Goal: Register for event/course

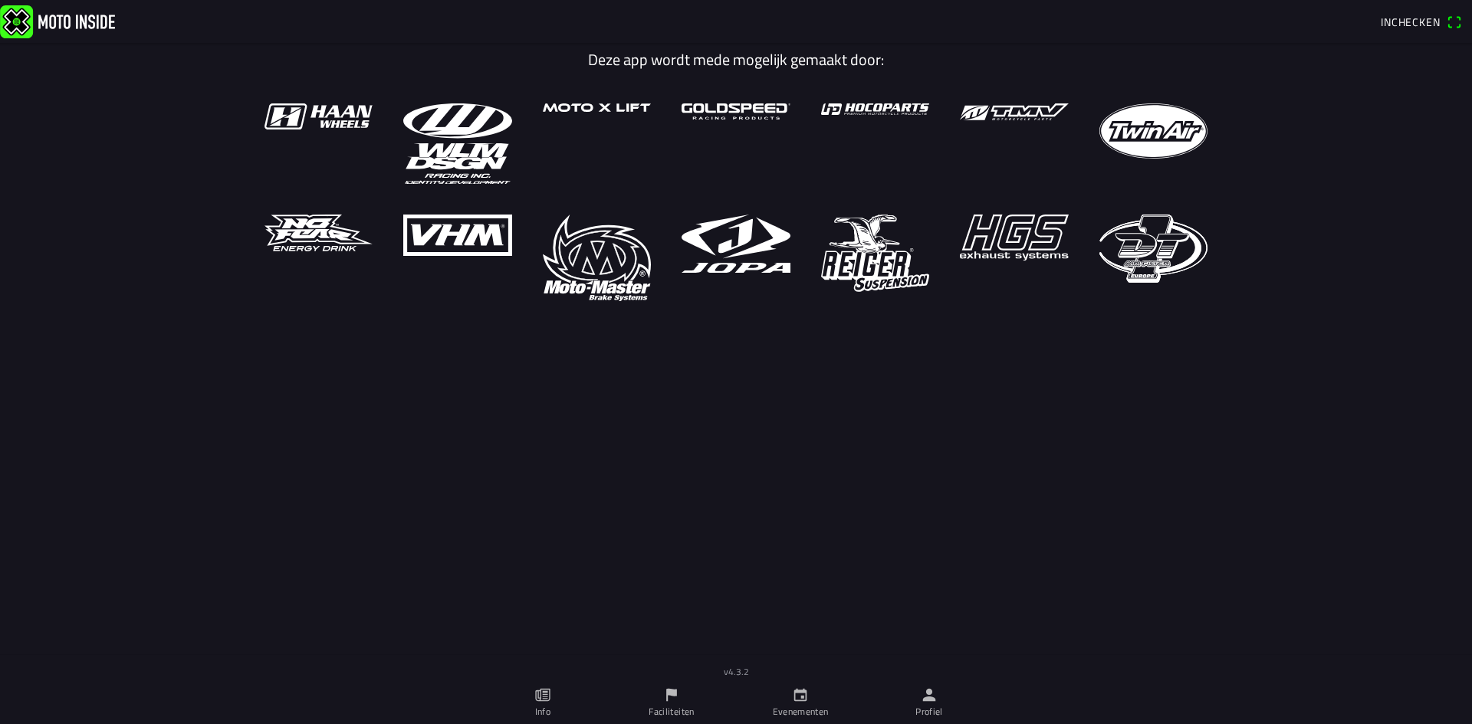
click at [801, 703] on icon "calendar" at bounding box center [800, 695] width 17 height 17
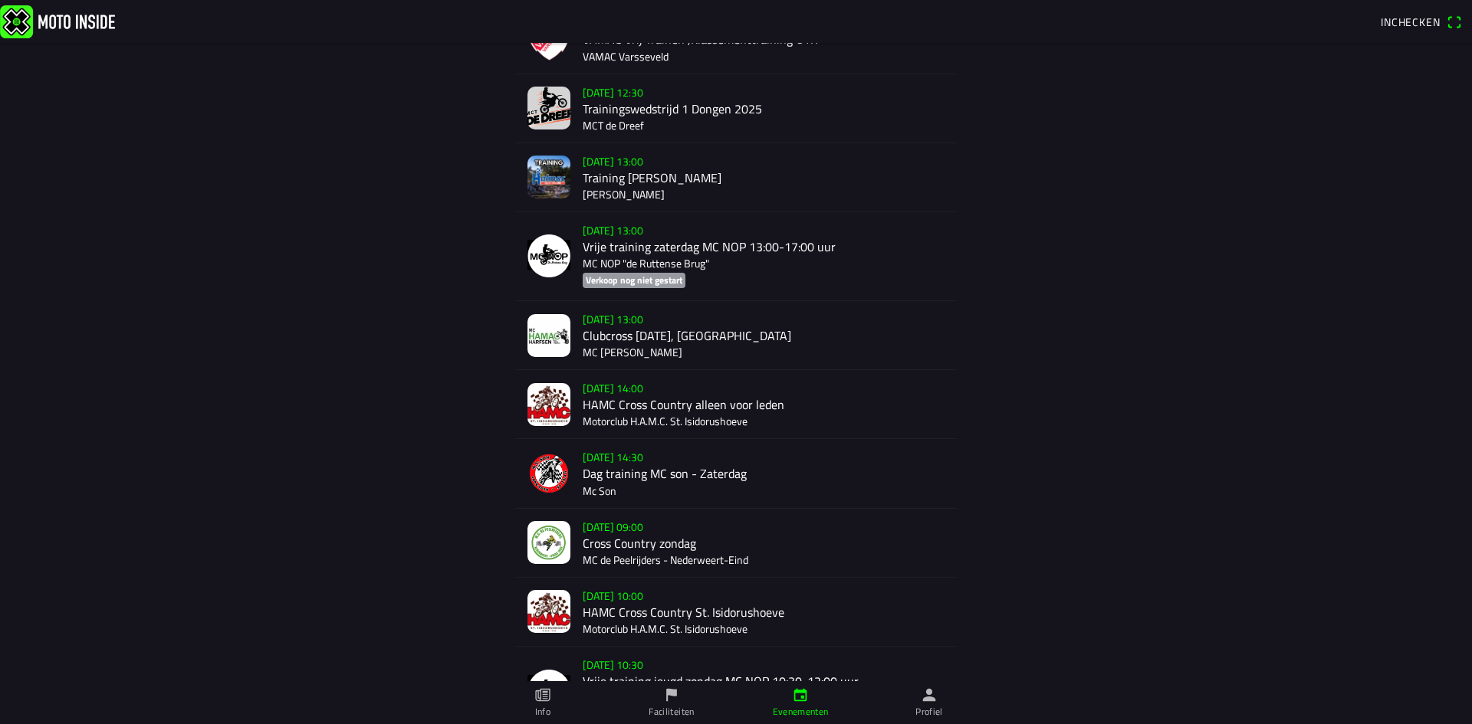
scroll to position [613, 0]
click at [542, 175] on img at bounding box center [548, 178] width 43 height 43
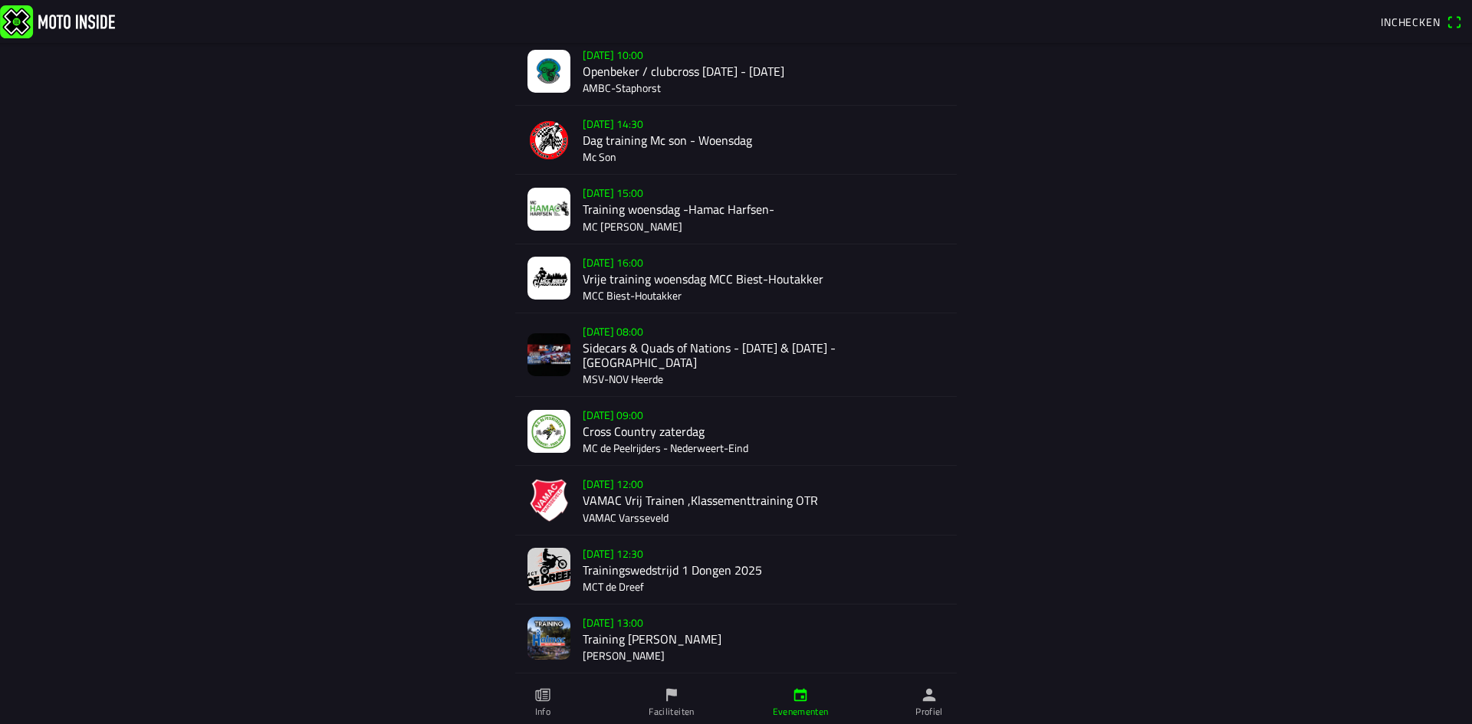
scroll to position [230, 0]
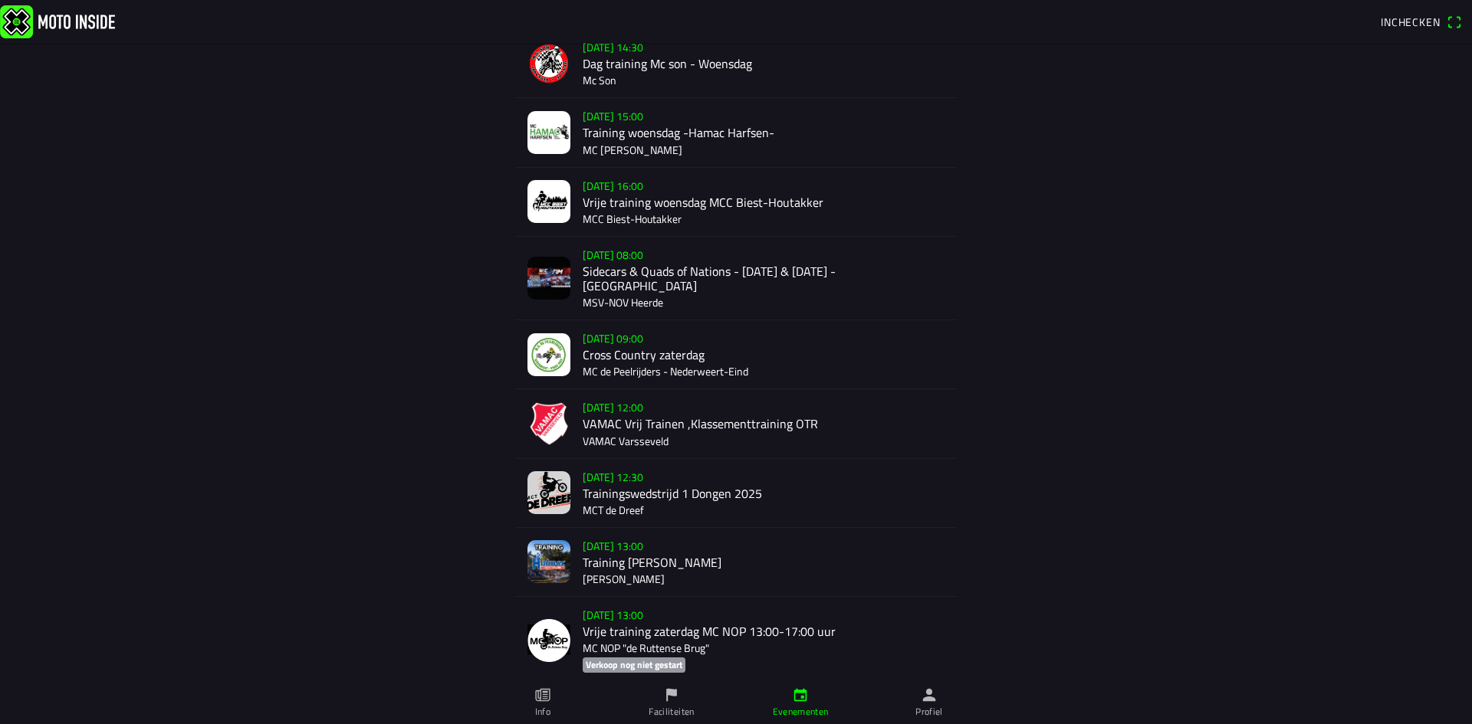
click at [555, 484] on img at bounding box center [548, 492] width 43 height 43
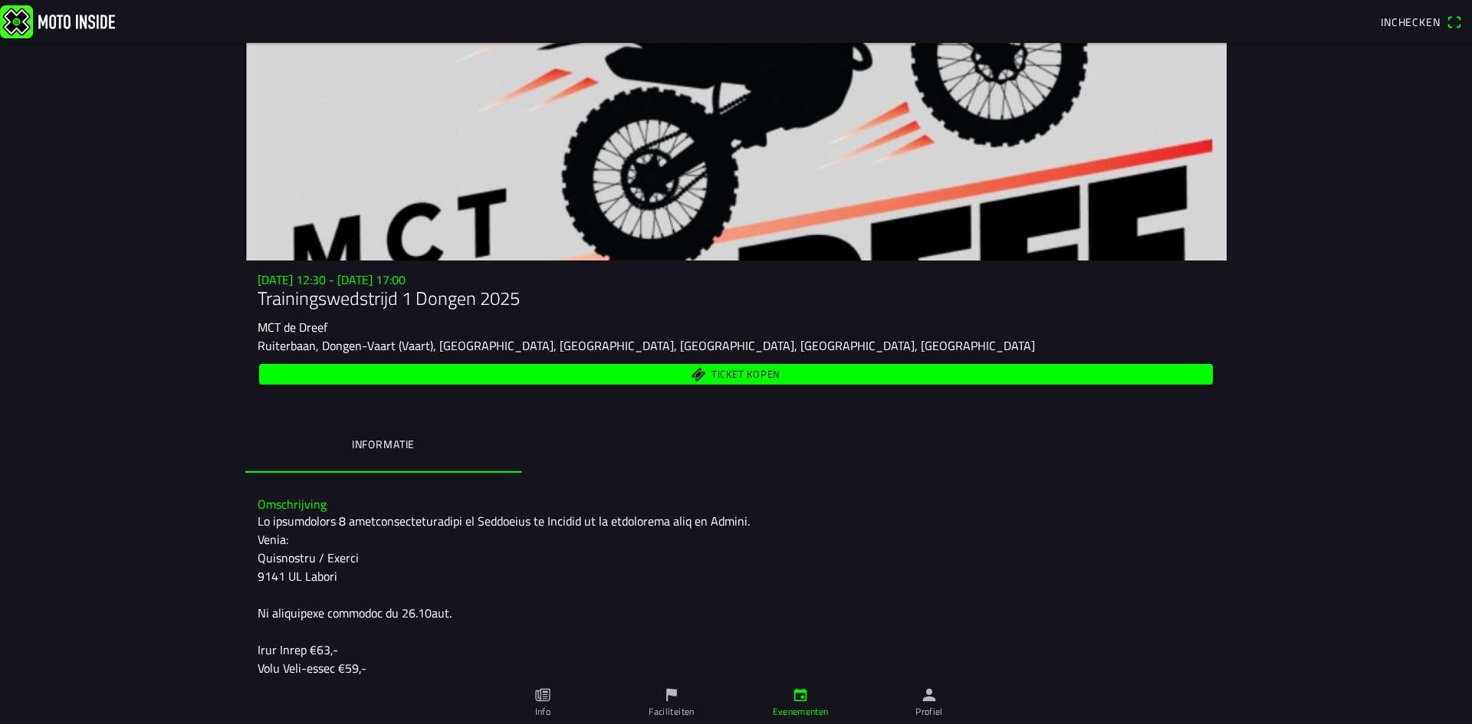
click at [760, 372] on span "Ticket kopen" at bounding box center [745, 375] width 69 height 10
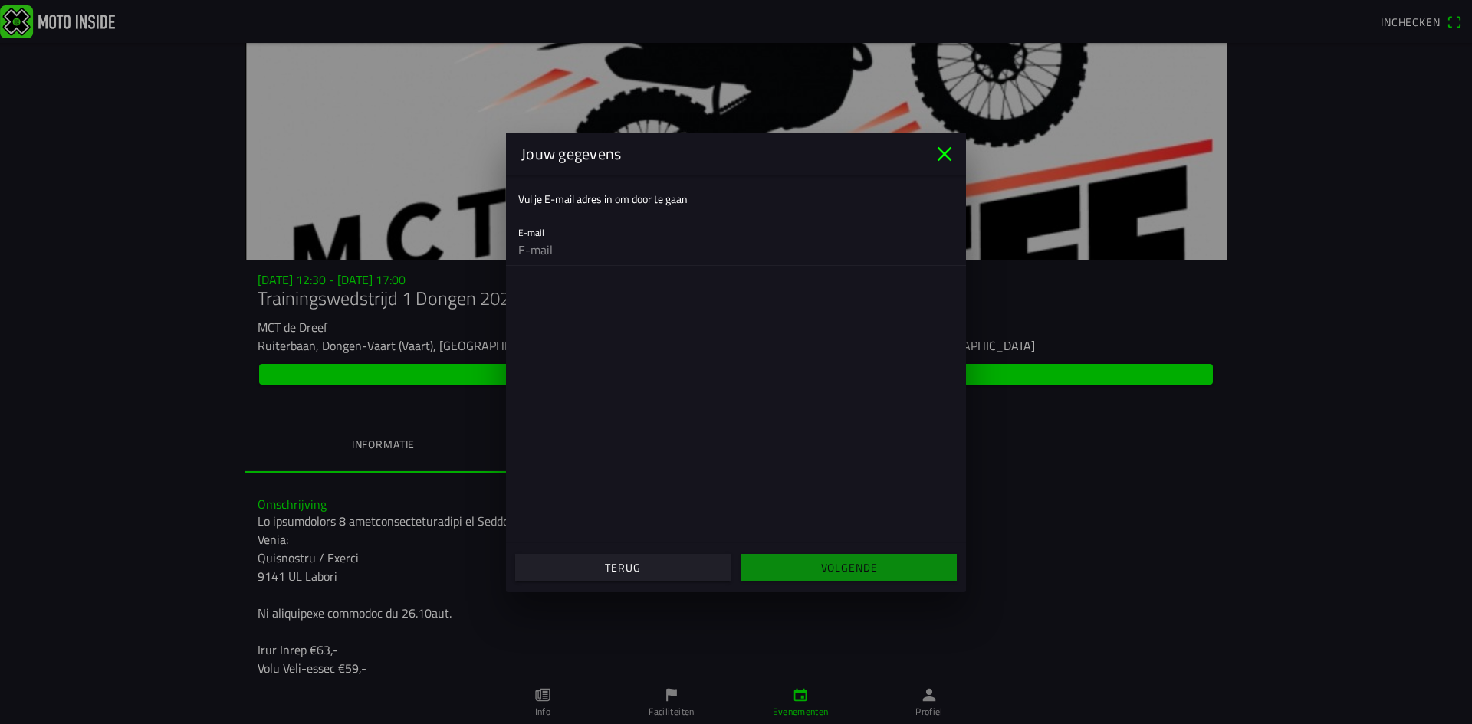
drag, startPoint x: 943, startPoint y: 152, endPoint x: 544, endPoint y: 179, distance: 400.3
click at [943, 153] on icon "close" at bounding box center [944, 154] width 25 height 25
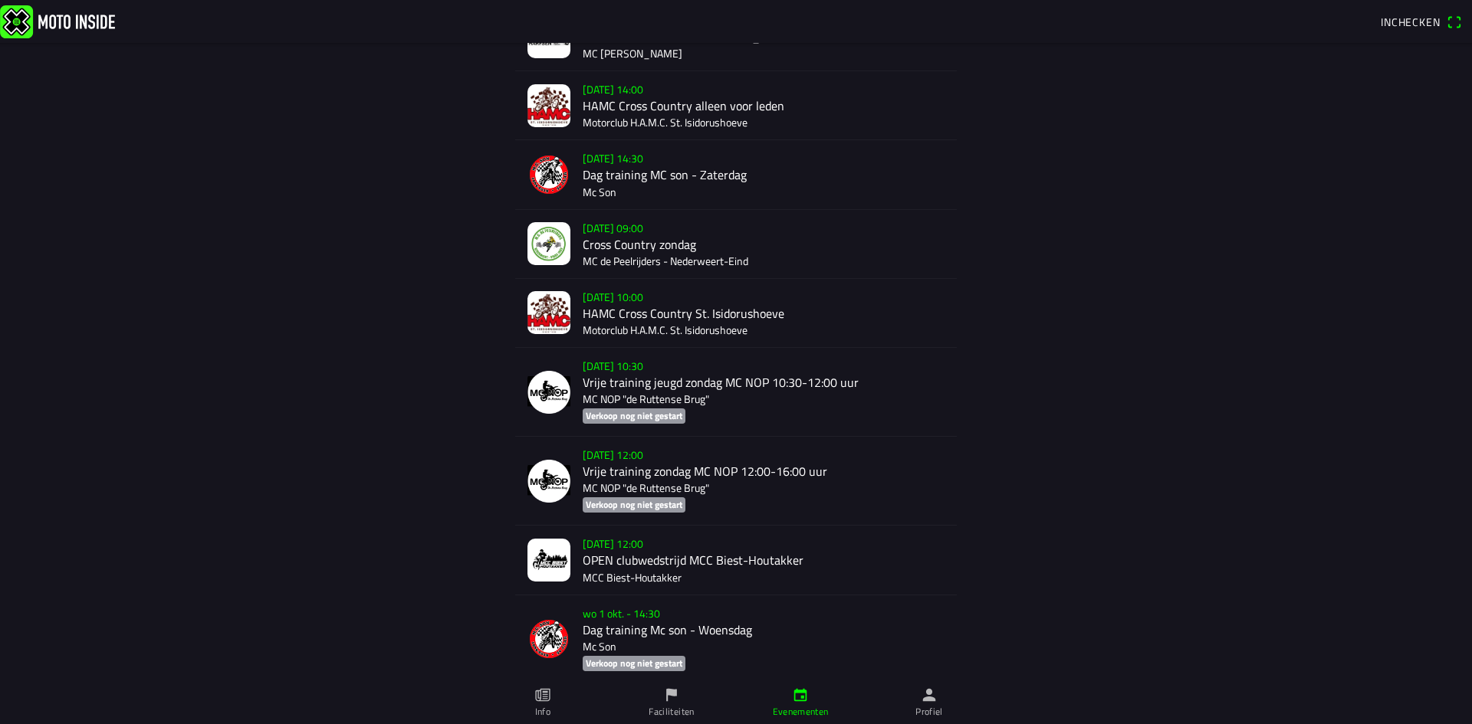
scroll to position [920, 0]
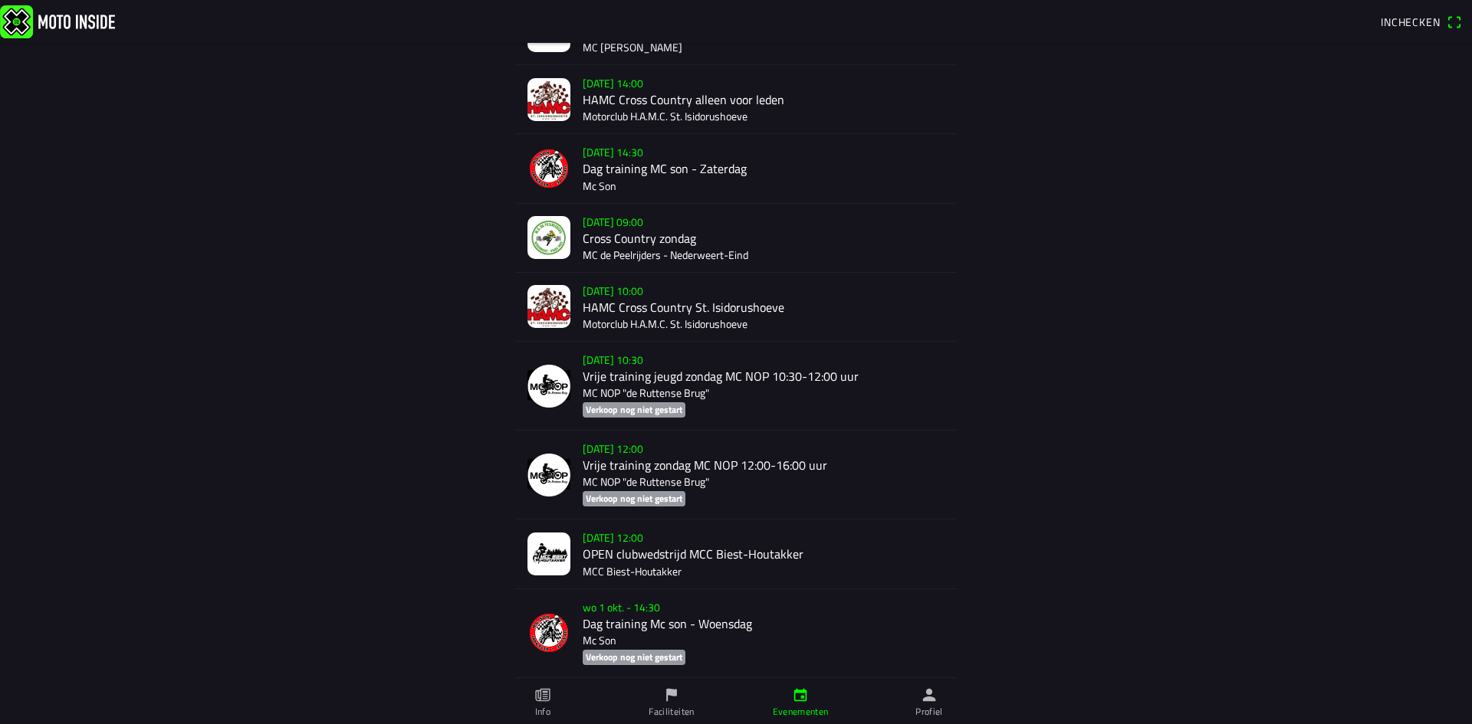
click at [667, 589] on icon "flag" at bounding box center [735, 554] width 441 height 69
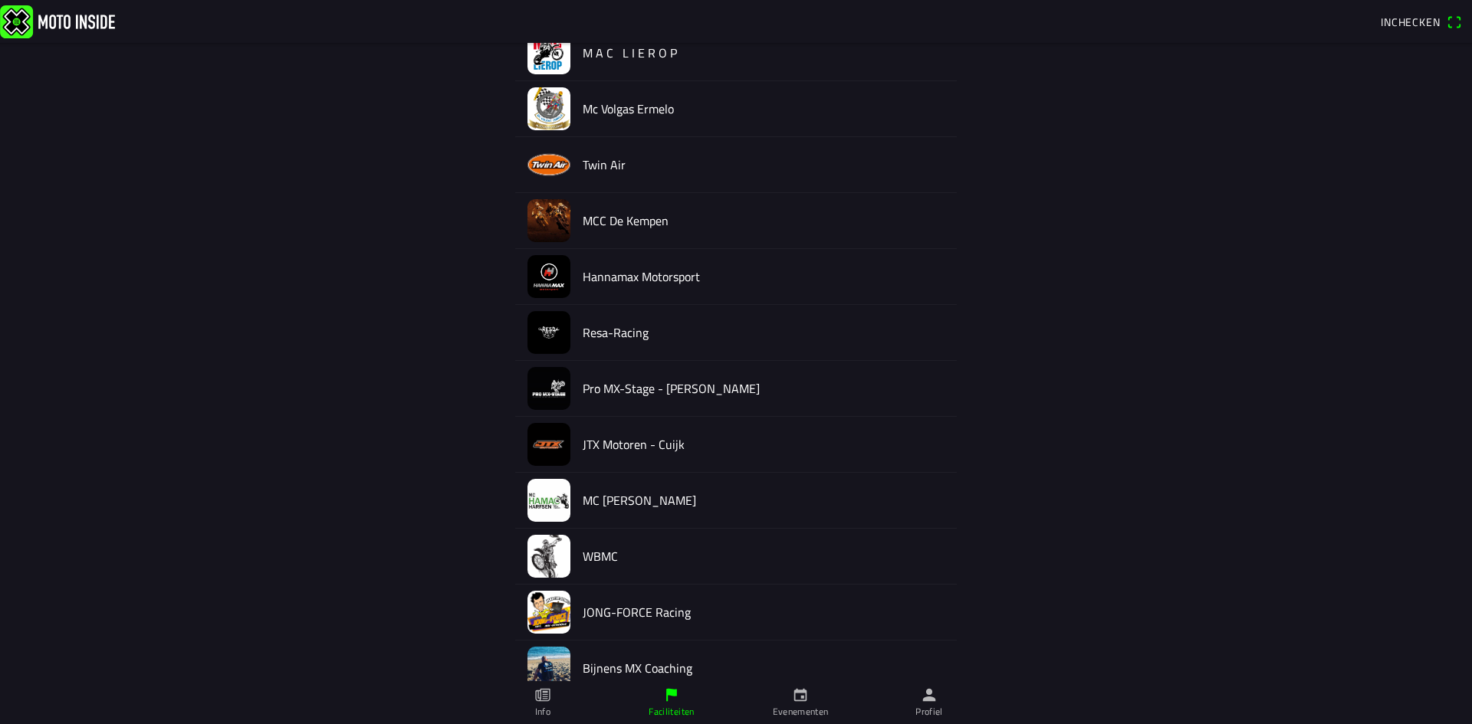
scroll to position [573, 0]
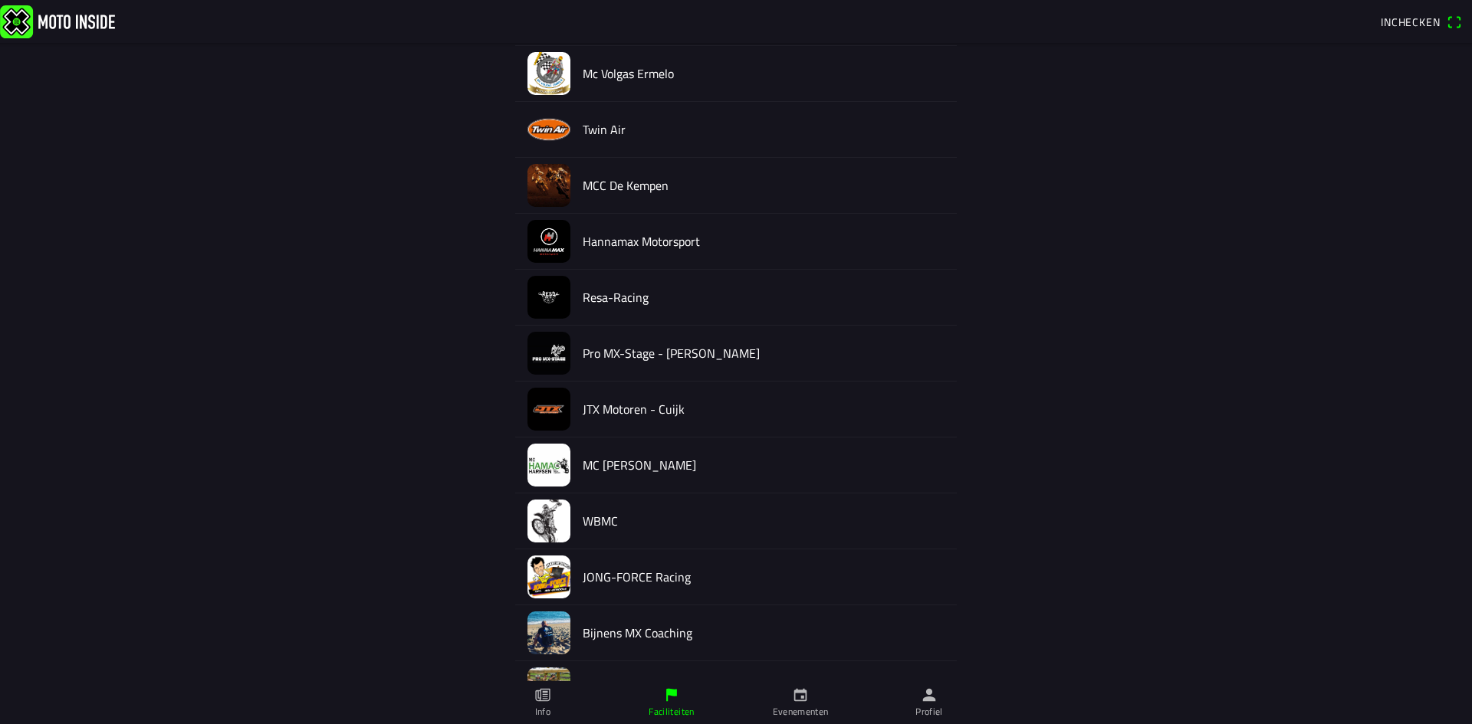
click at [539, 525] on img at bounding box center [548, 521] width 43 height 43
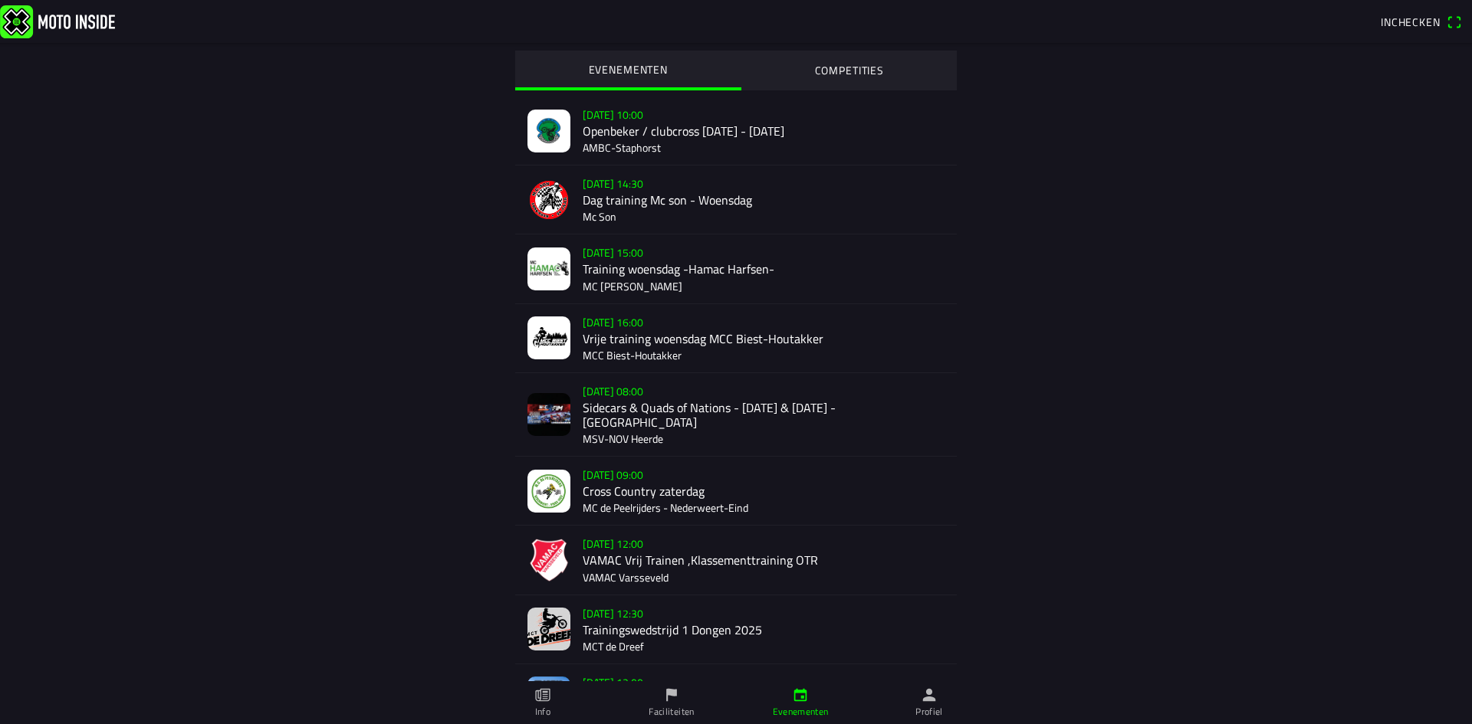
scroll to position [307, 0]
